Goal: Task Accomplishment & Management: Use online tool/utility

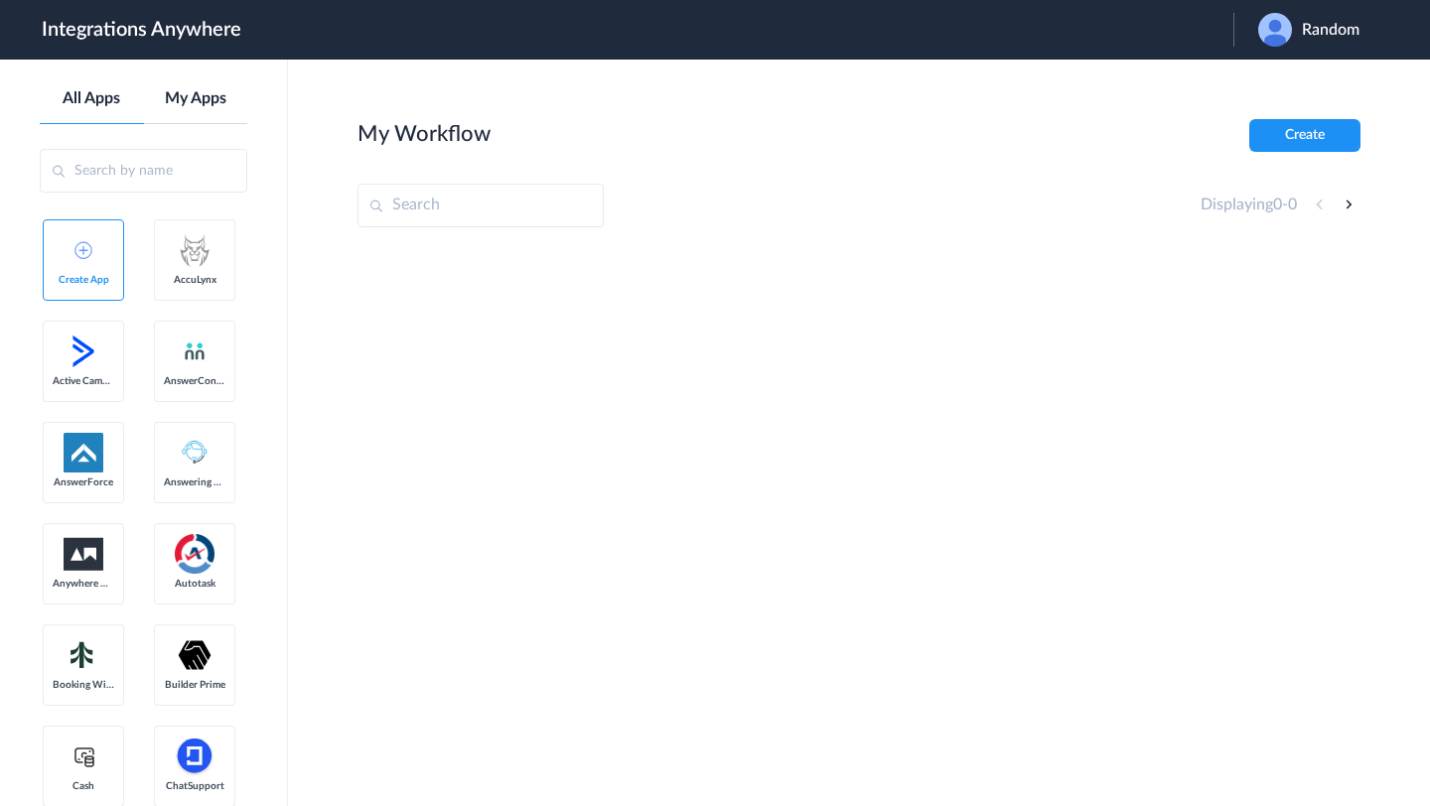
click at [209, 103] on link "My Apps" at bounding box center [196, 98] width 104 height 19
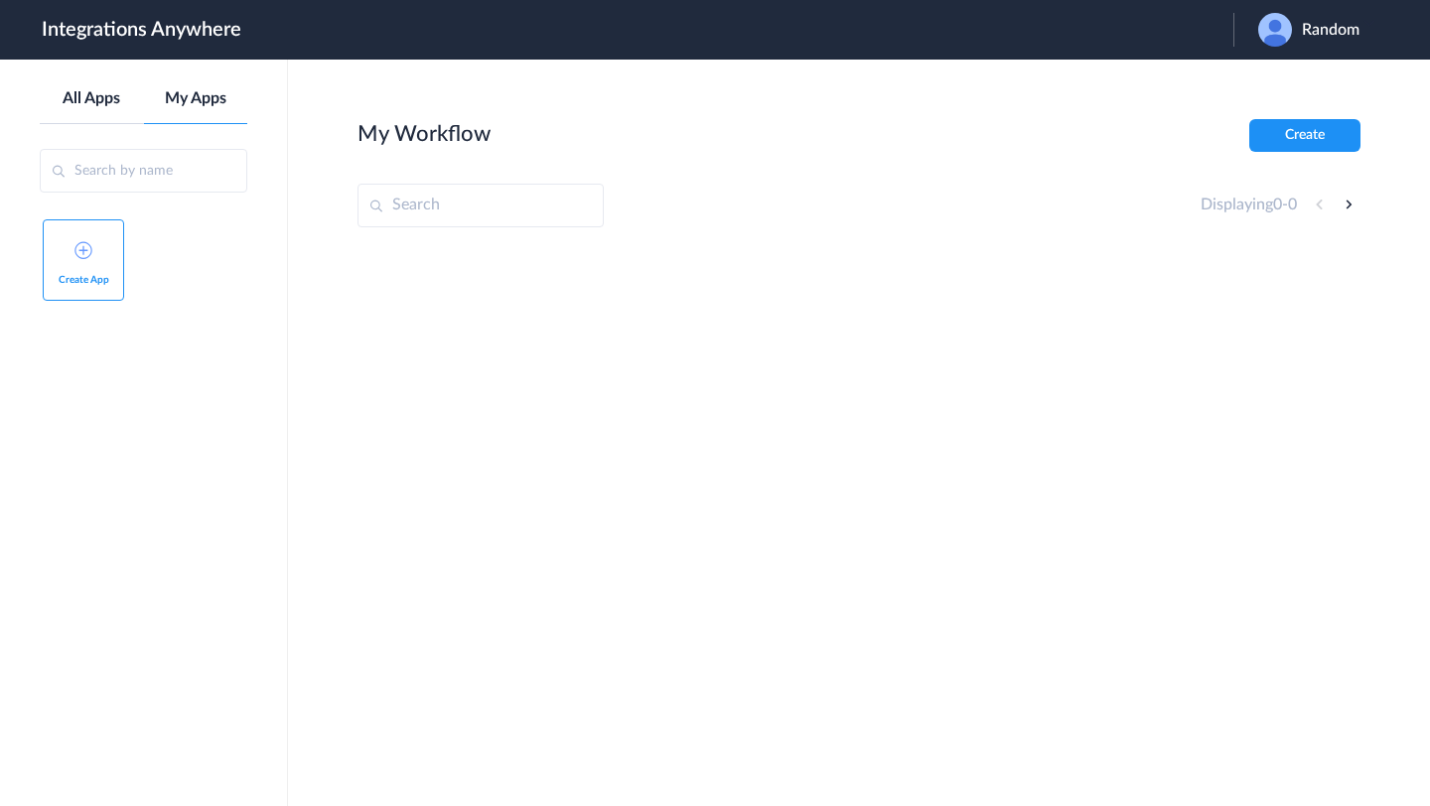
click at [117, 102] on link "All Apps" at bounding box center [92, 98] width 104 height 19
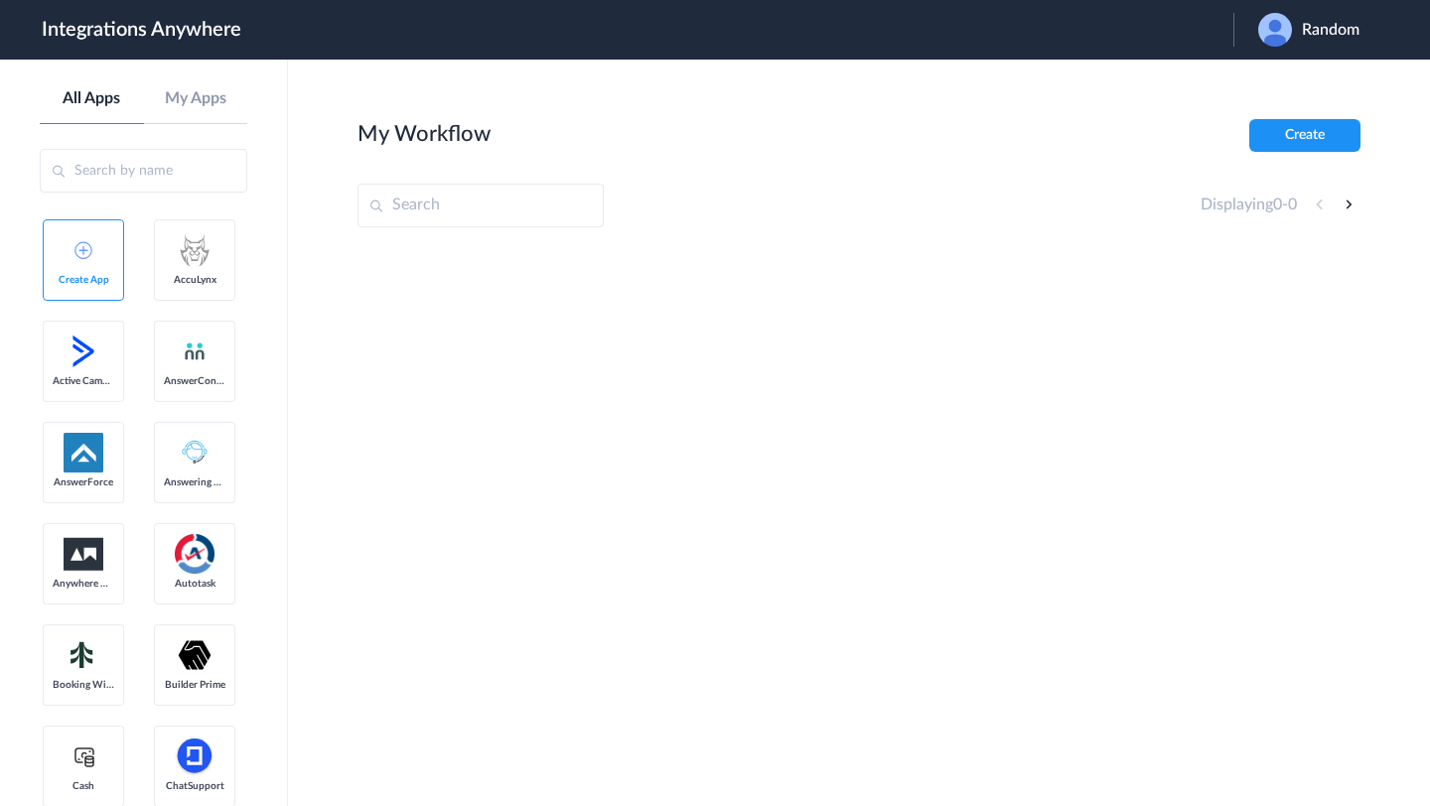
click at [191, 112] on div "All Apps My Apps" at bounding box center [143, 106] width 207 height 35
click at [194, 103] on link "My Apps" at bounding box center [196, 98] width 104 height 19
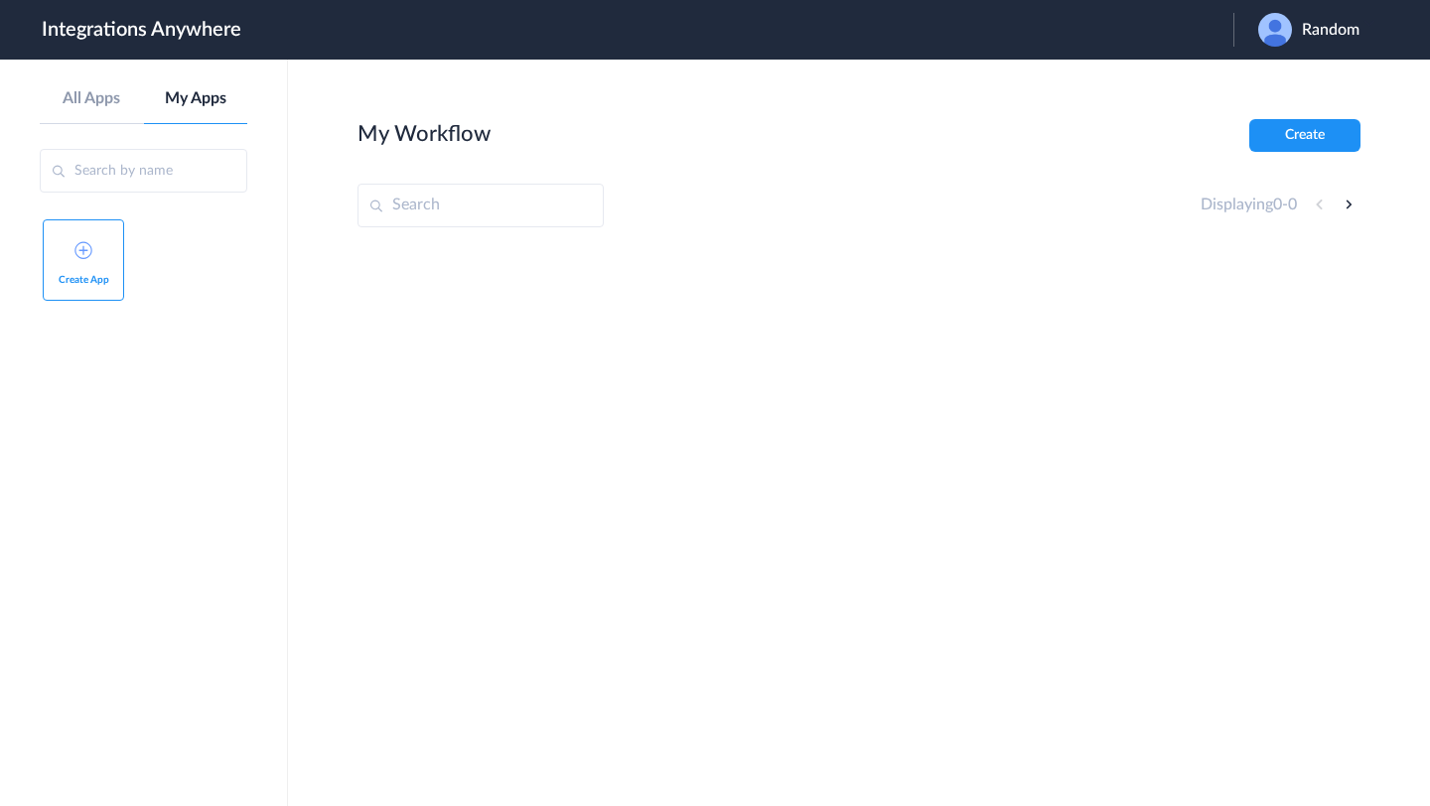
click at [77, 87] on aside "All Apps My Apps Create App" at bounding box center [144, 433] width 288 height 747
click at [83, 92] on link "All Apps" at bounding box center [92, 98] width 104 height 19
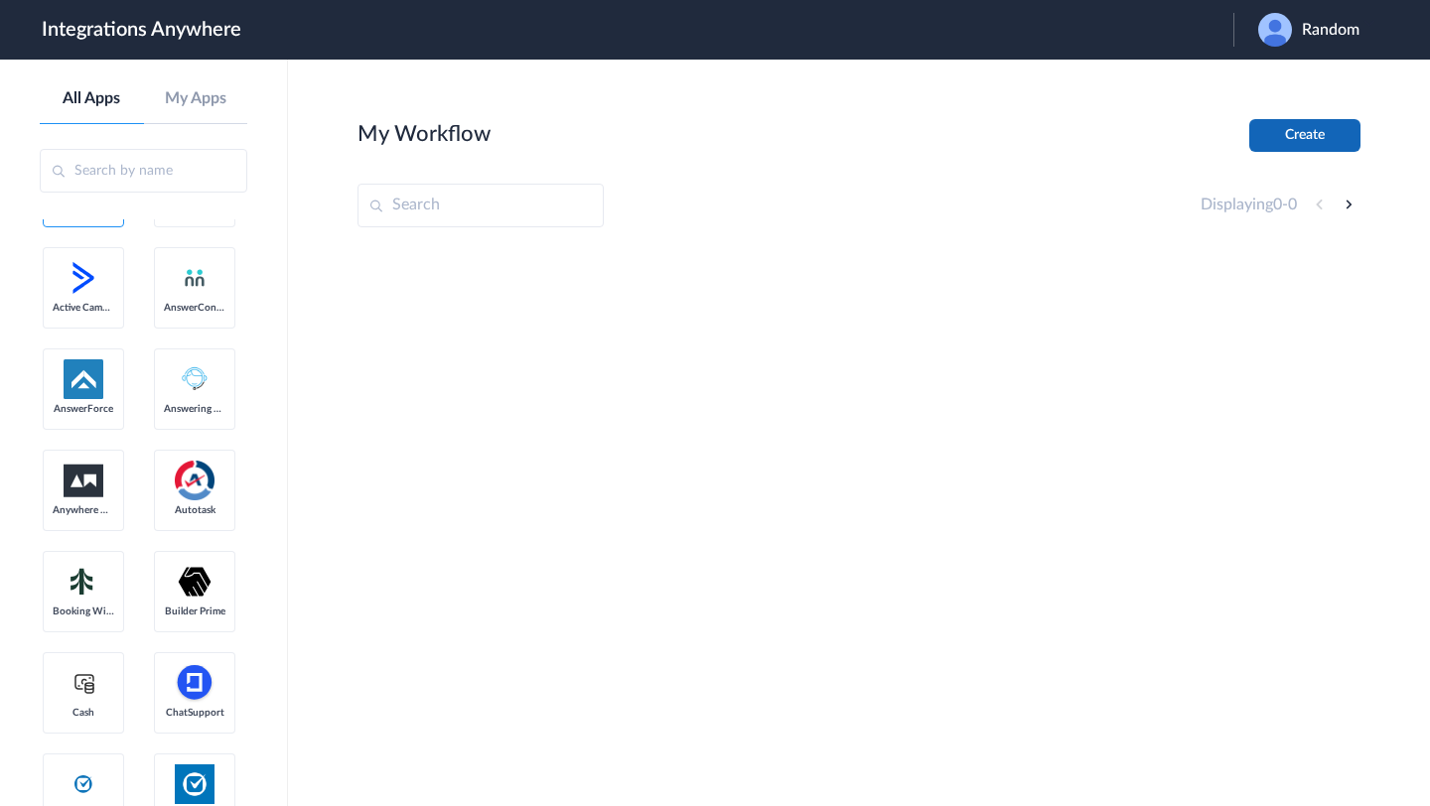
scroll to position [79, 0]
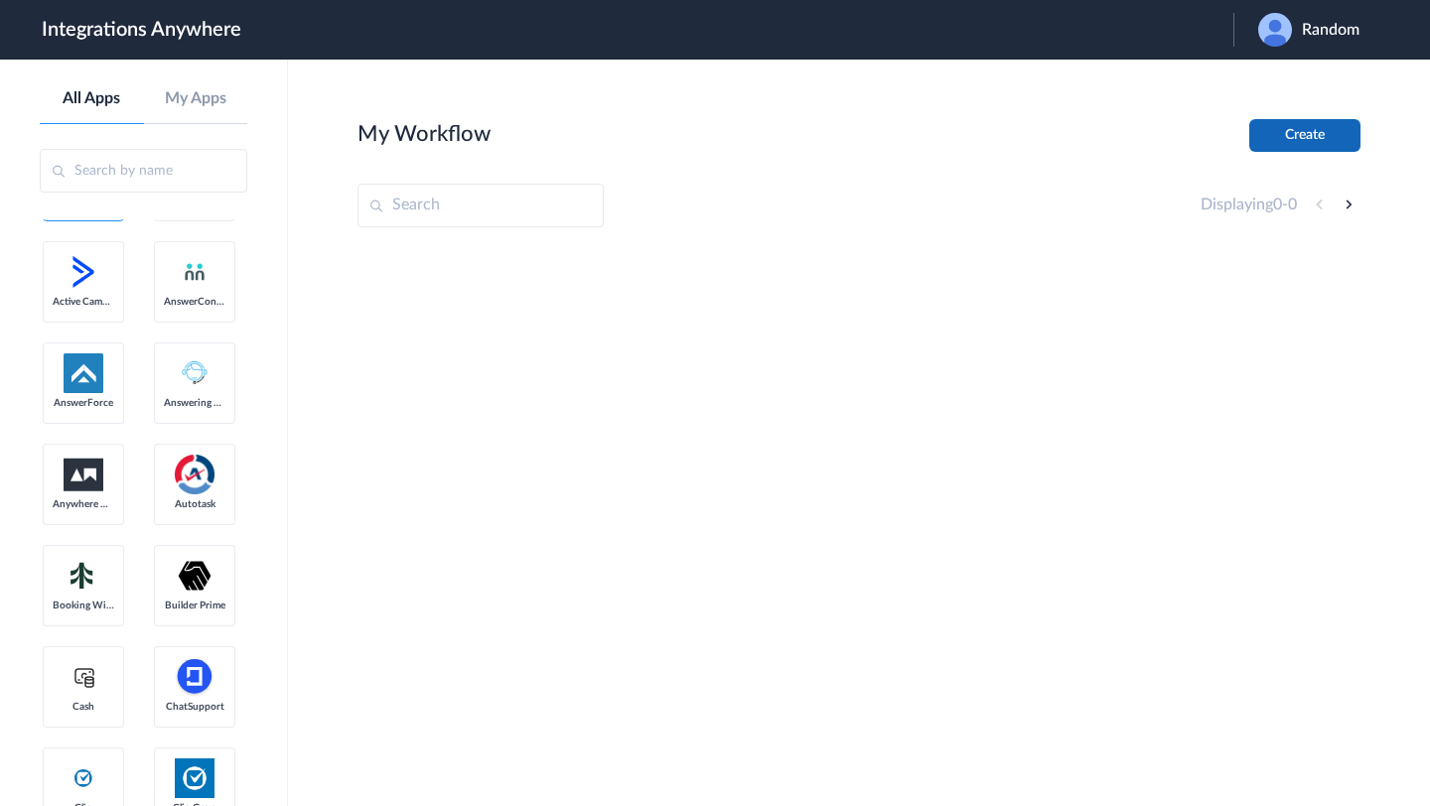
click at [1295, 129] on button "Create" at bounding box center [1304, 135] width 111 height 33
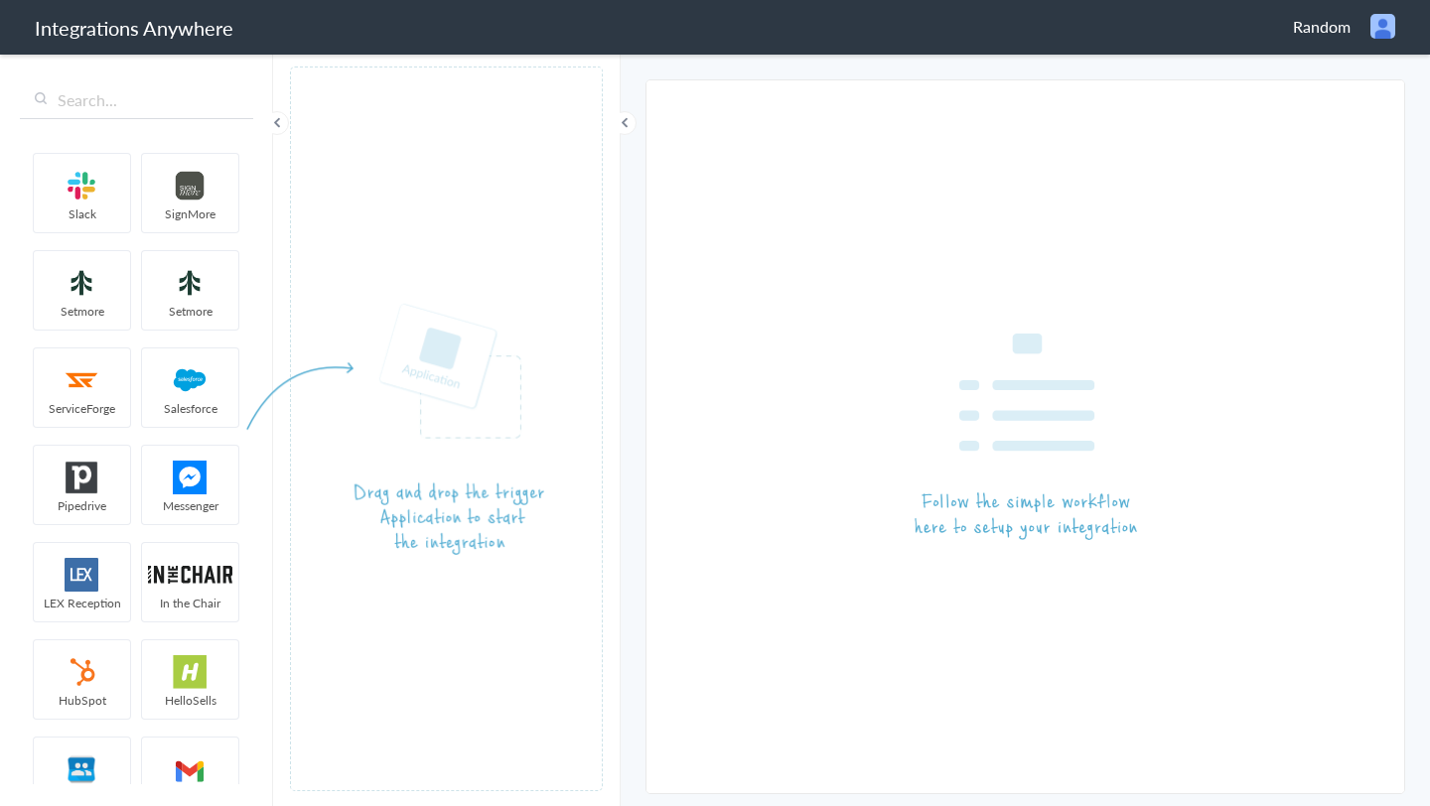
scroll to position [185, 0]
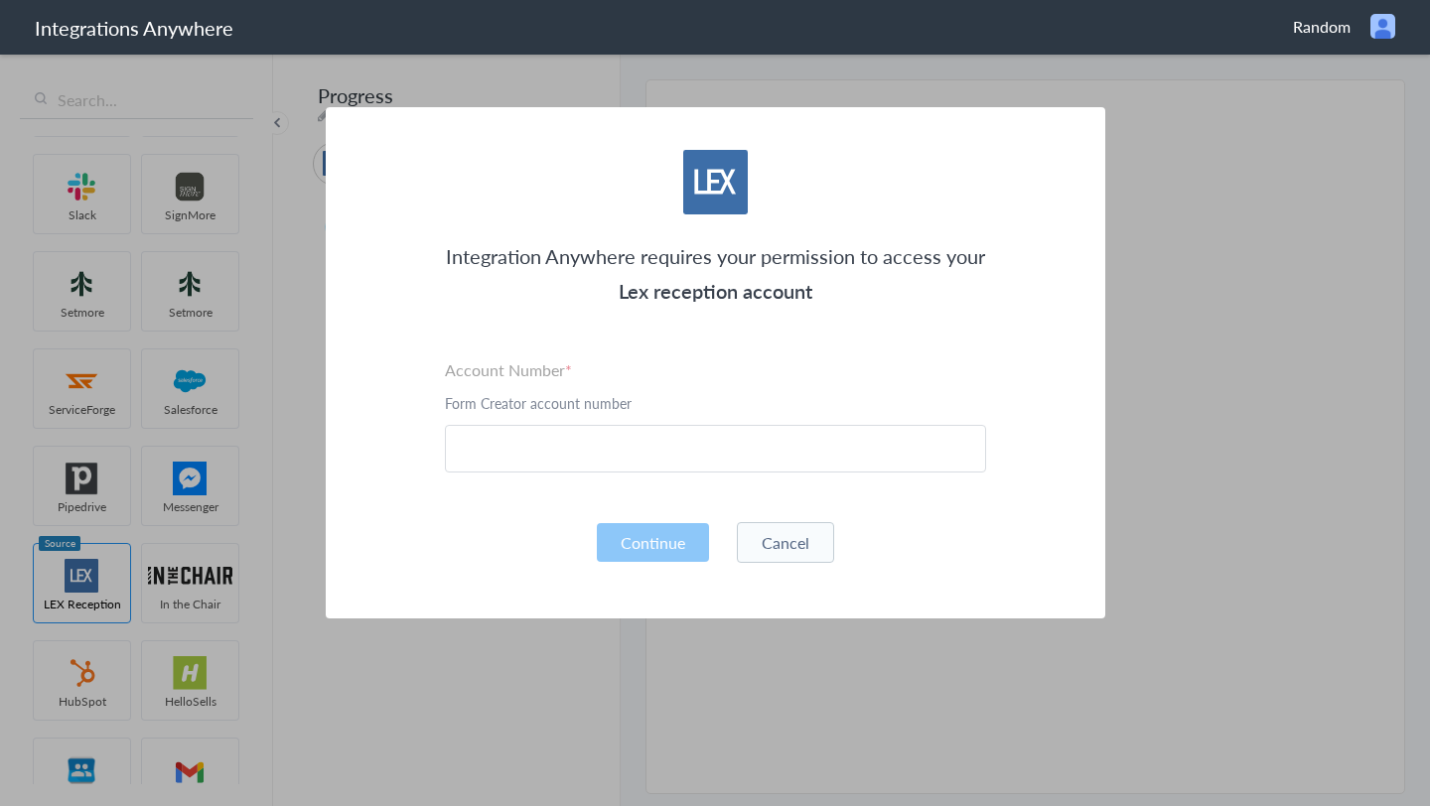
click at [805, 538] on button "Cancel" at bounding box center [785, 542] width 97 height 41
